Goal: Task Accomplishment & Management: Complete application form

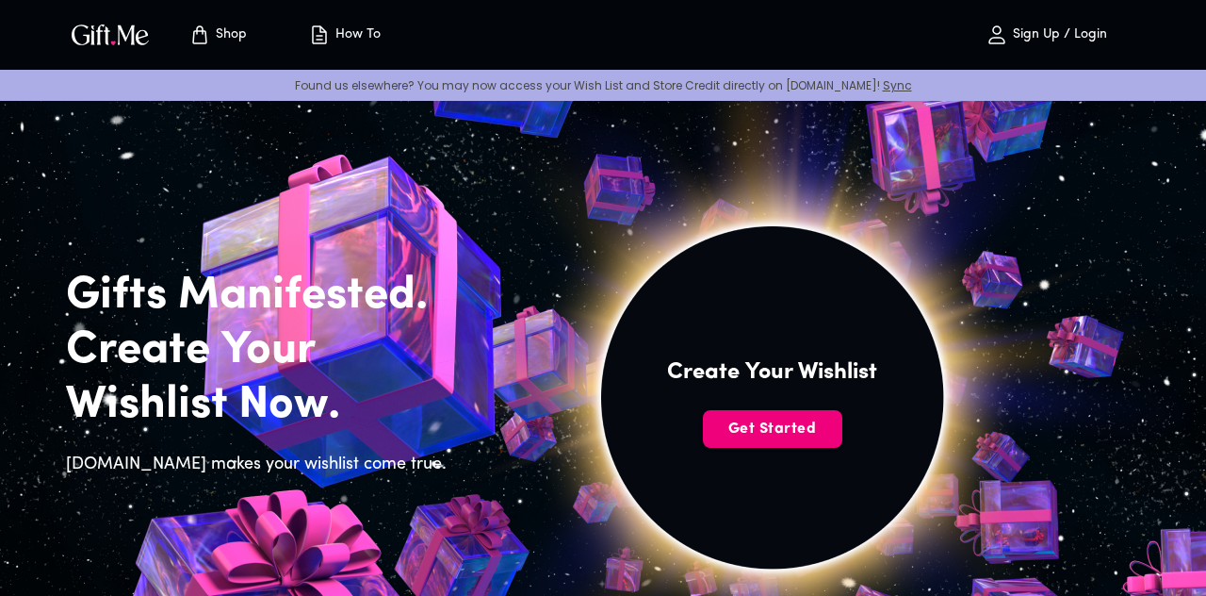
click at [801, 431] on span "Get Started" at bounding box center [772, 428] width 139 height 21
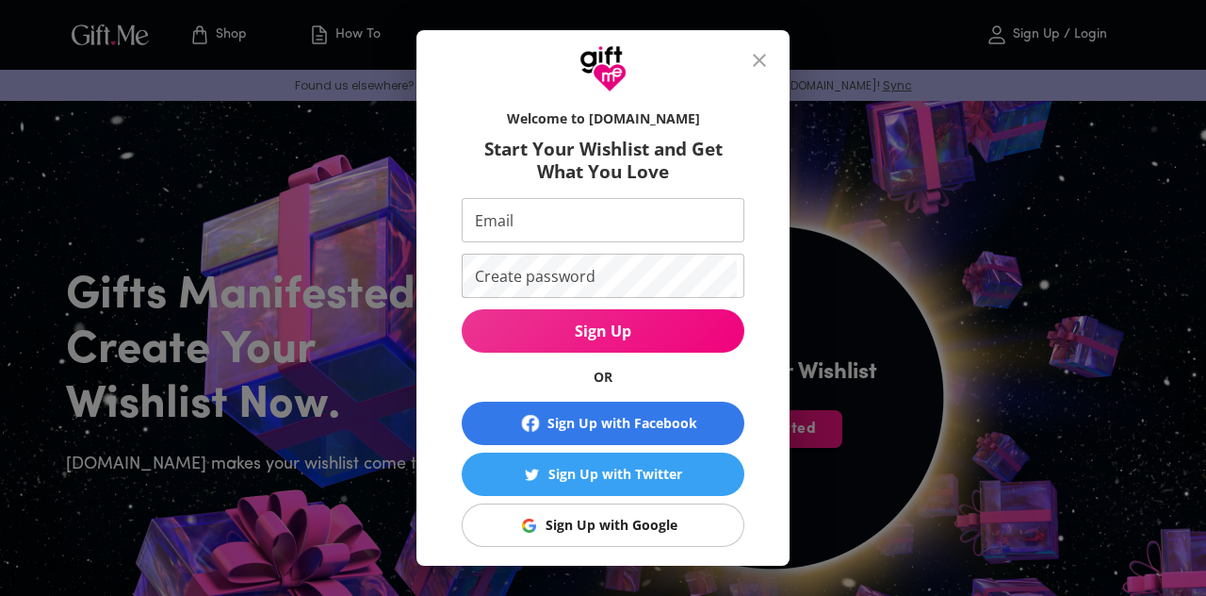
click at [662, 531] on div "Sign Up with Google" at bounding box center [612, 525] width 132 height 21
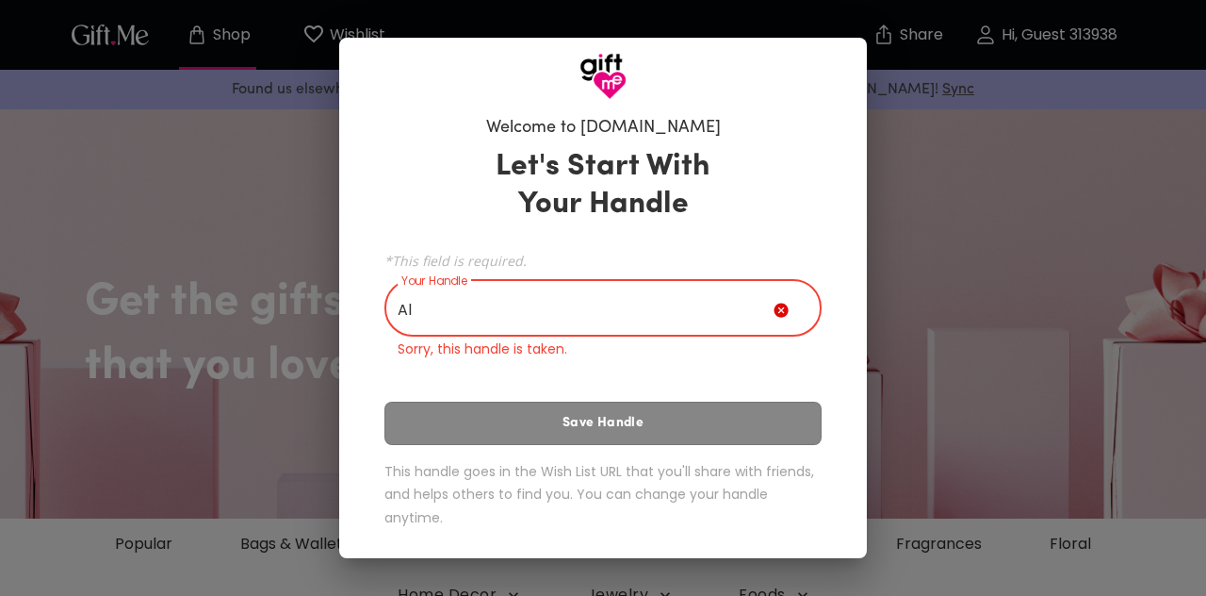
type input "A"
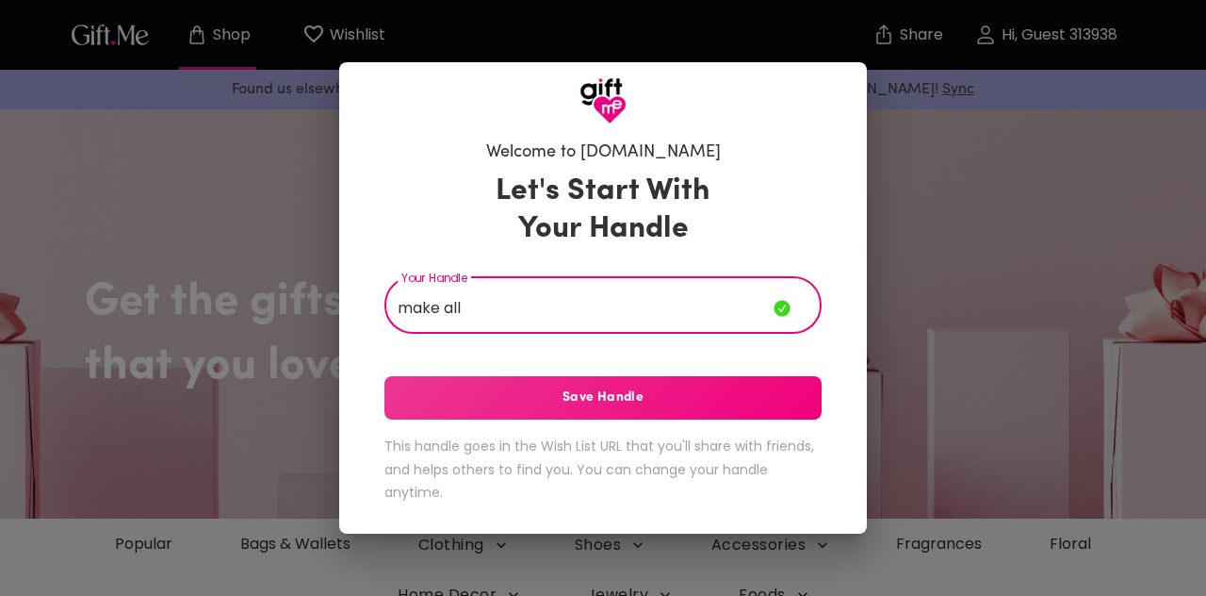
type input "make all"
click at [758, 393] on span "Save Handle" at bounding box center [603, 397] width 437 height 21
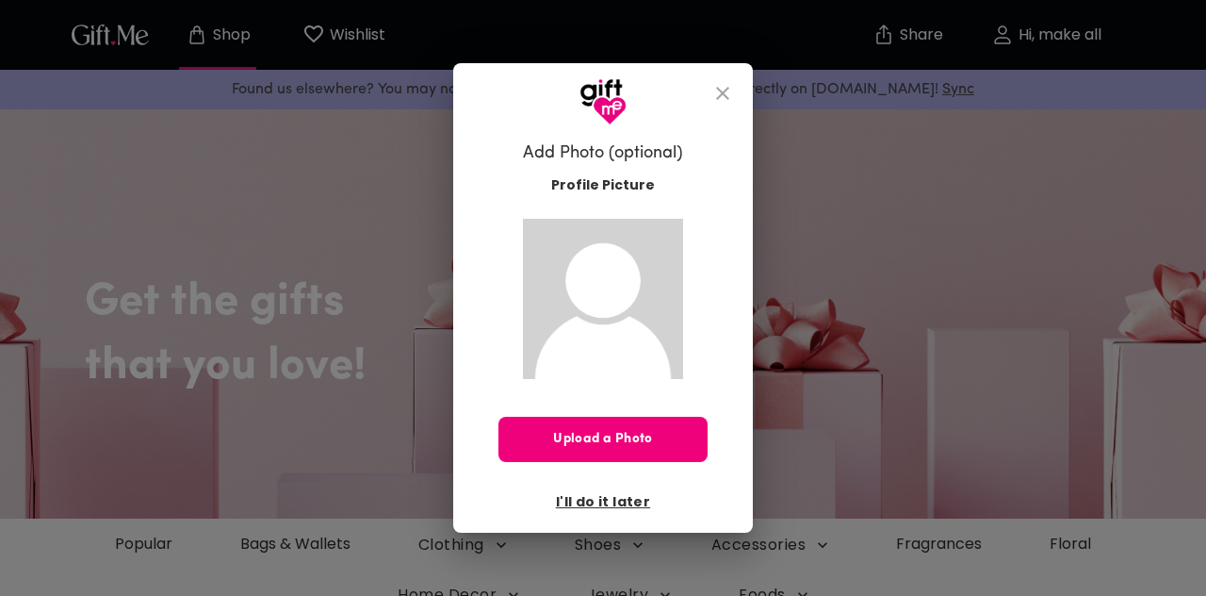
click at [649, 436] on span "Upload a Photo" at bounding box center [603, 439] width 209 height 21
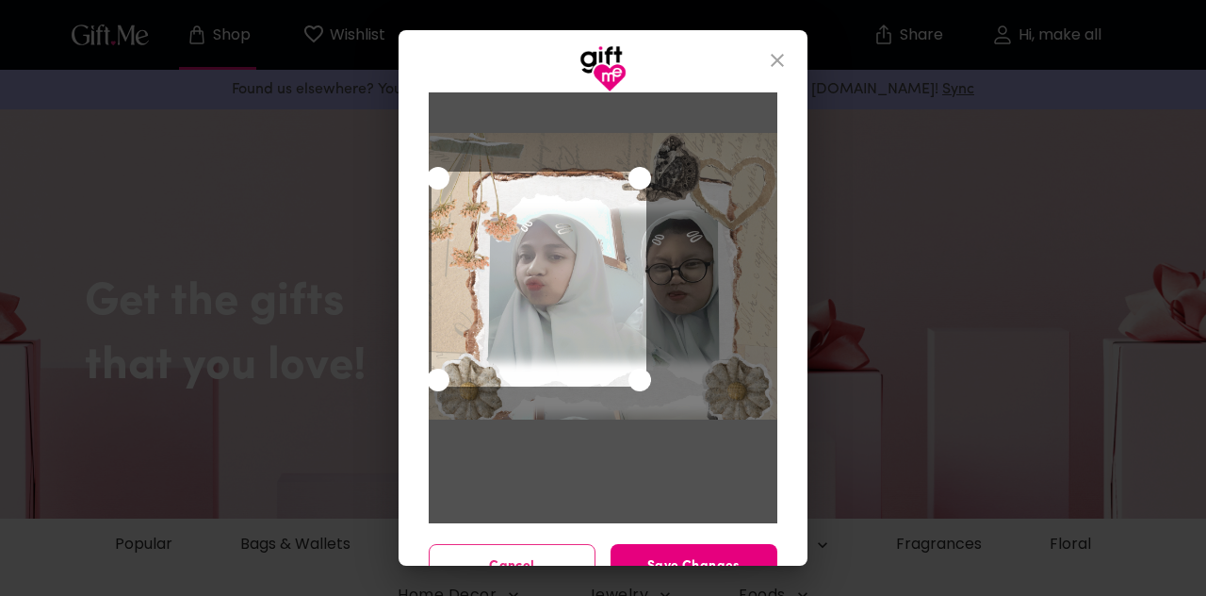
scroll to position [106, 0]
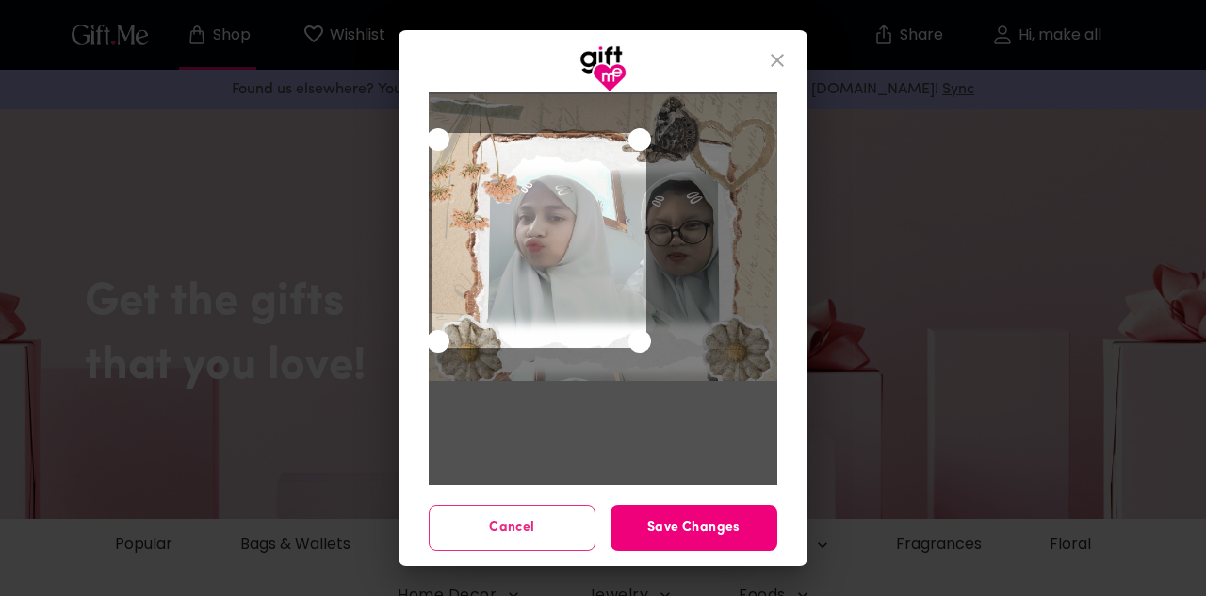
click at [716, 530] on span "Save Changes" at bounding box center [694, 527] width 167 height 21
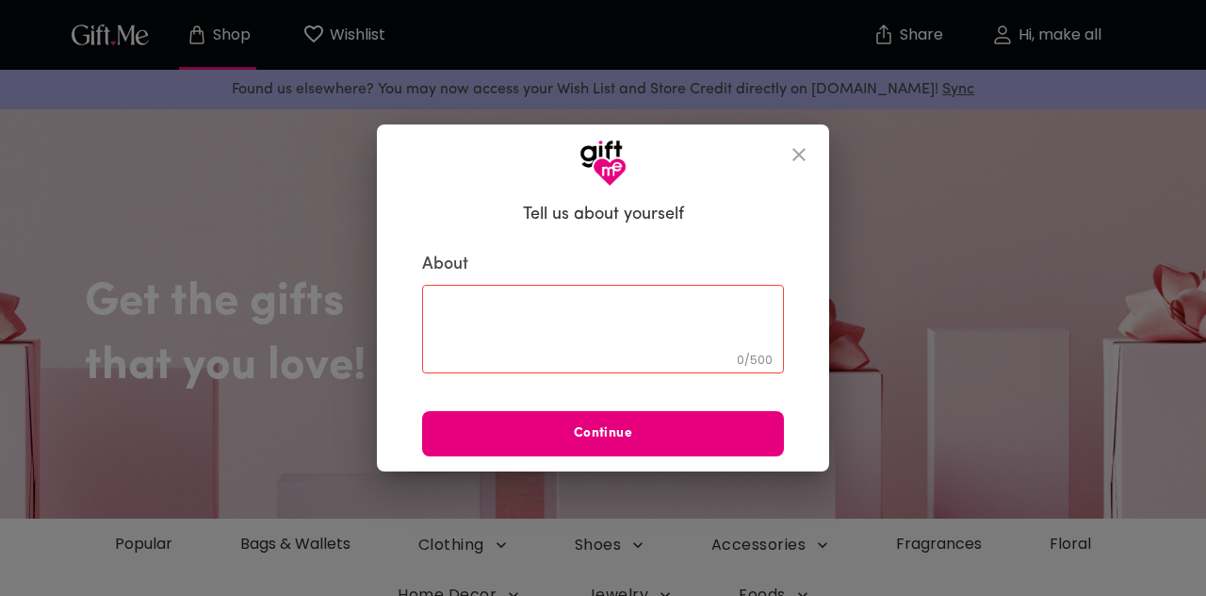
click at [716, 319] on textarea at bounding box center [603, 329] width 336 height 54
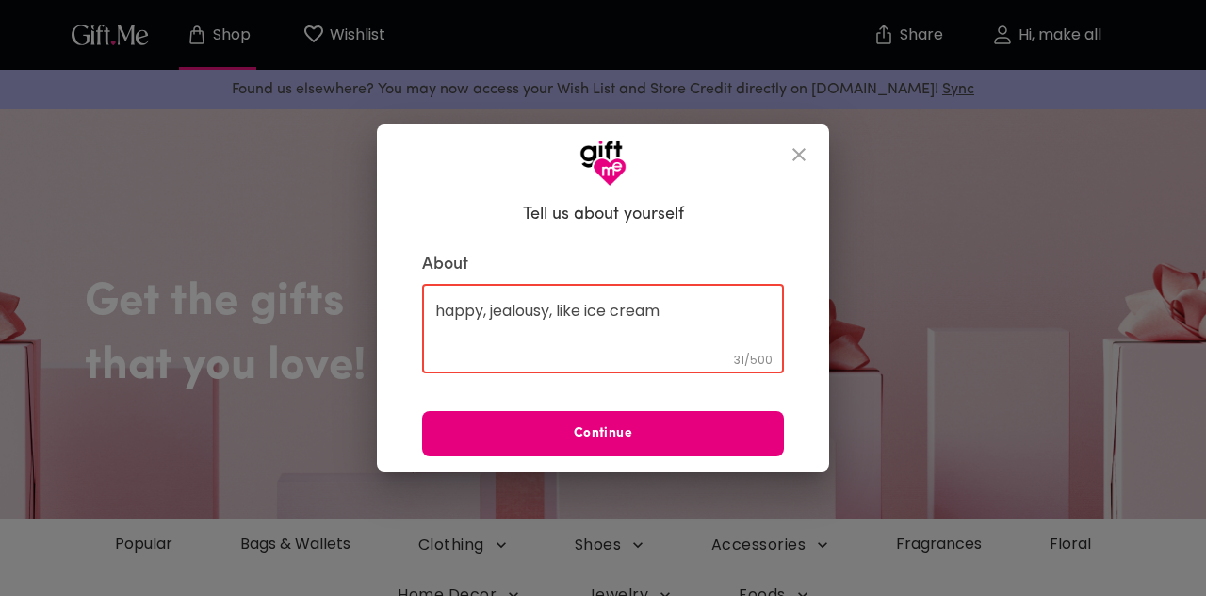
type textarea "happy, jealousy, like ice cream"
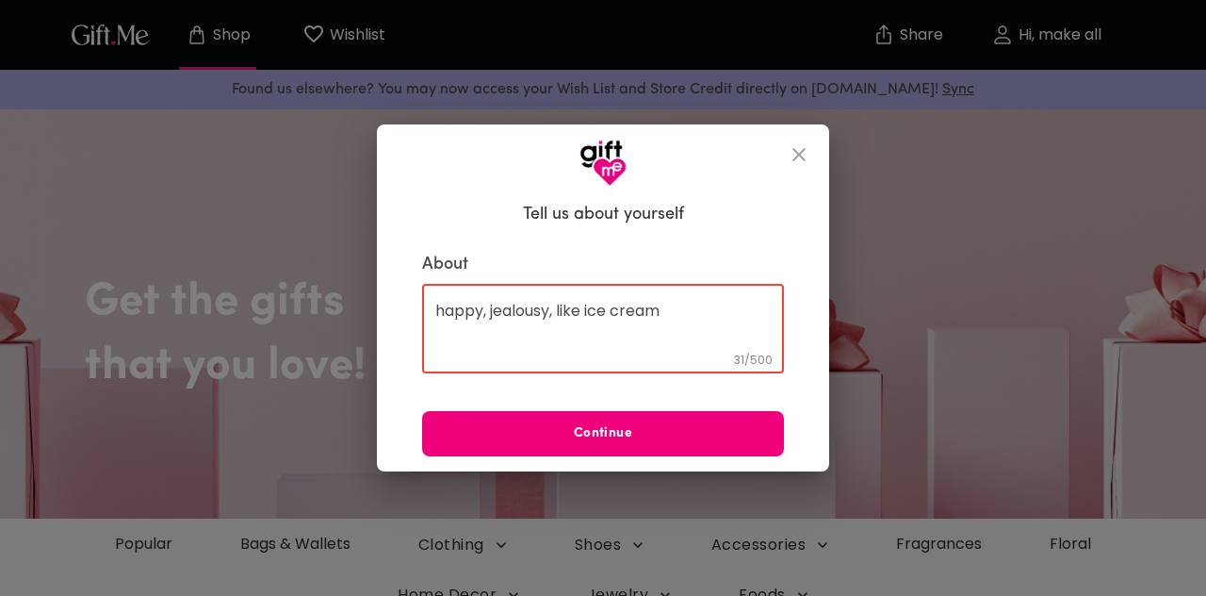
click at [733, 427] on span "Continue" at bounding box center [603, 433] width 362 height 21
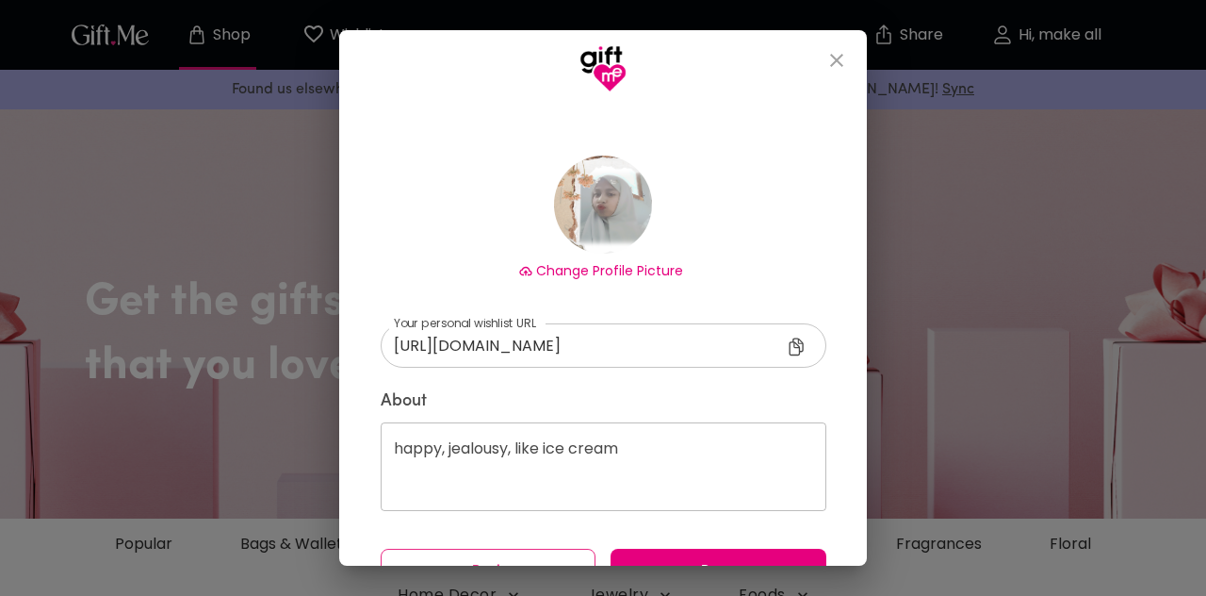
scroll to position [120, 0]
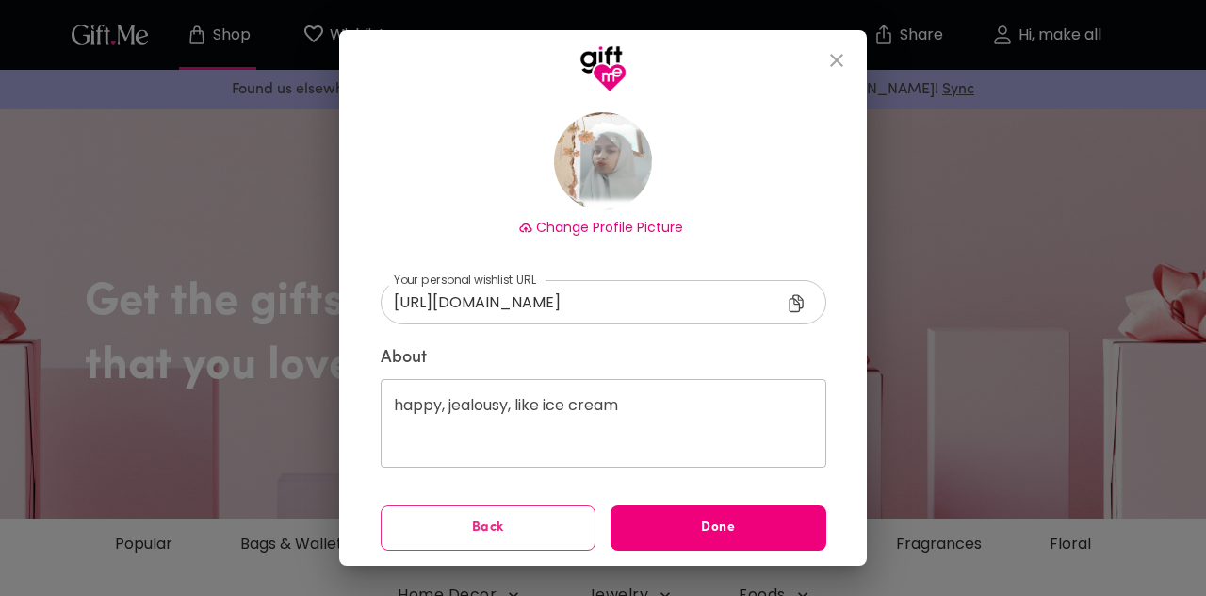
click at [756, 531] on span "Done" at bounding box center [719, 527] width 216 height 21
